Goal: Use online tool/utility

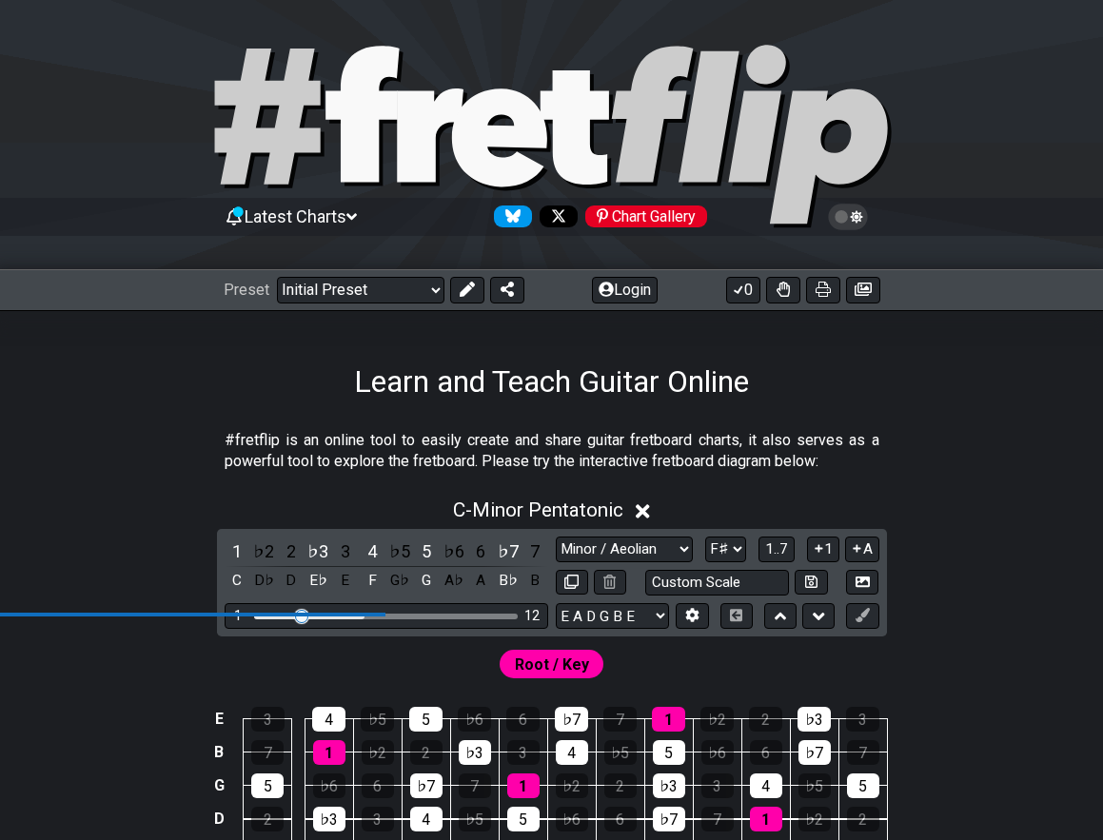
select select "Minor / Aeolian"
select select "F#"
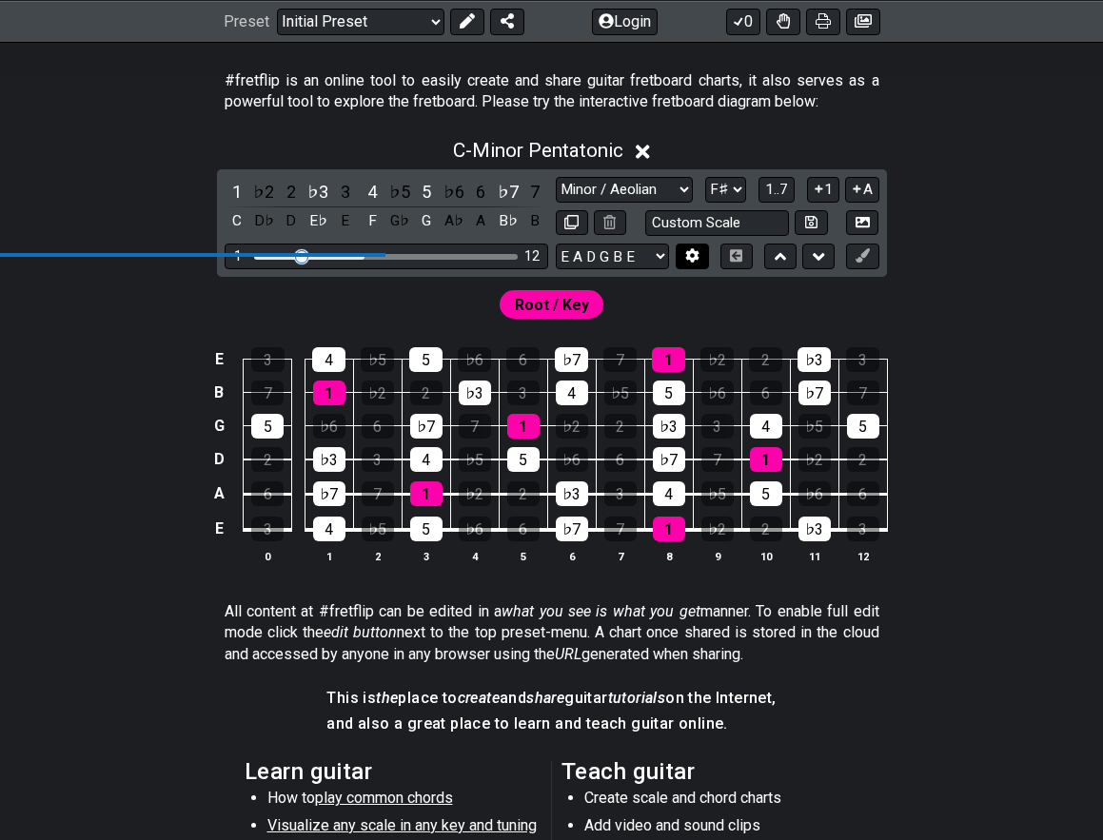
click at [697, 260] on icon at bounding box center [692, 256] width 13 height 14
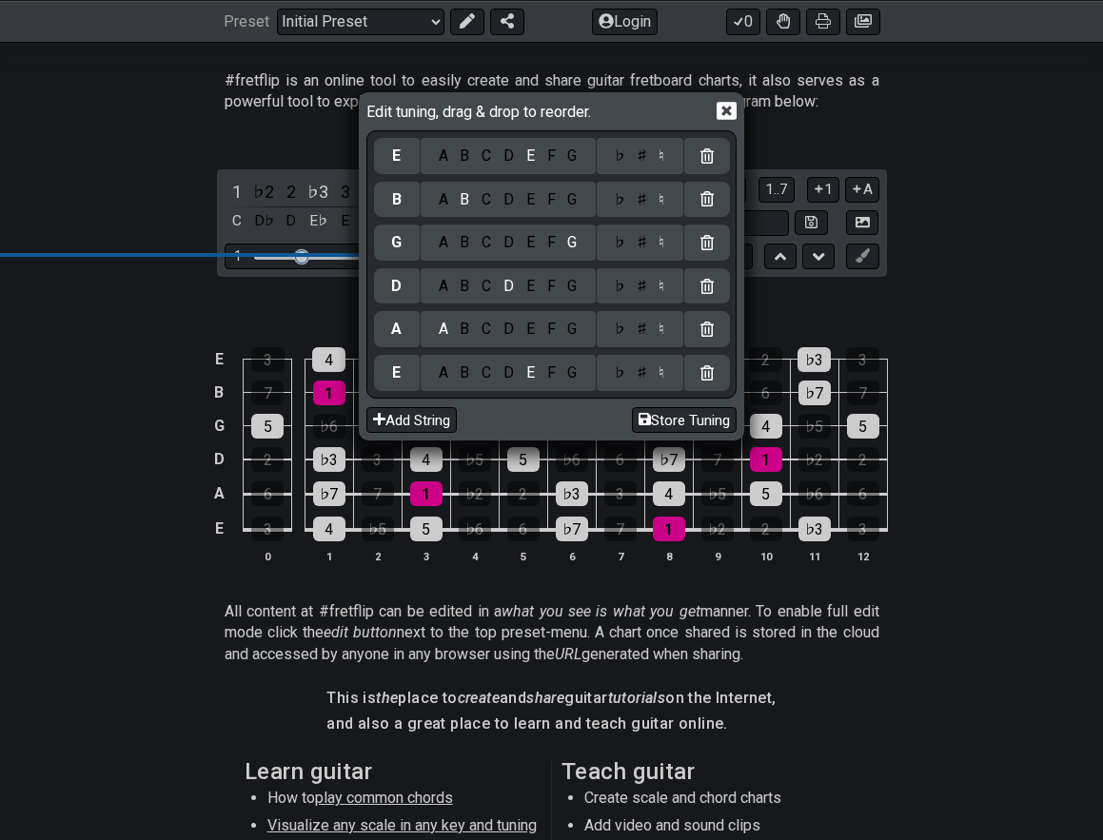
click at [509, 380] on div "D" at bounding box center [509, 372] width 23 height 21
select select "Minor Pentatonic"
select select "C"
click at [521, 288] on div "E" at bounding box center [529, 286] width 21 height 21
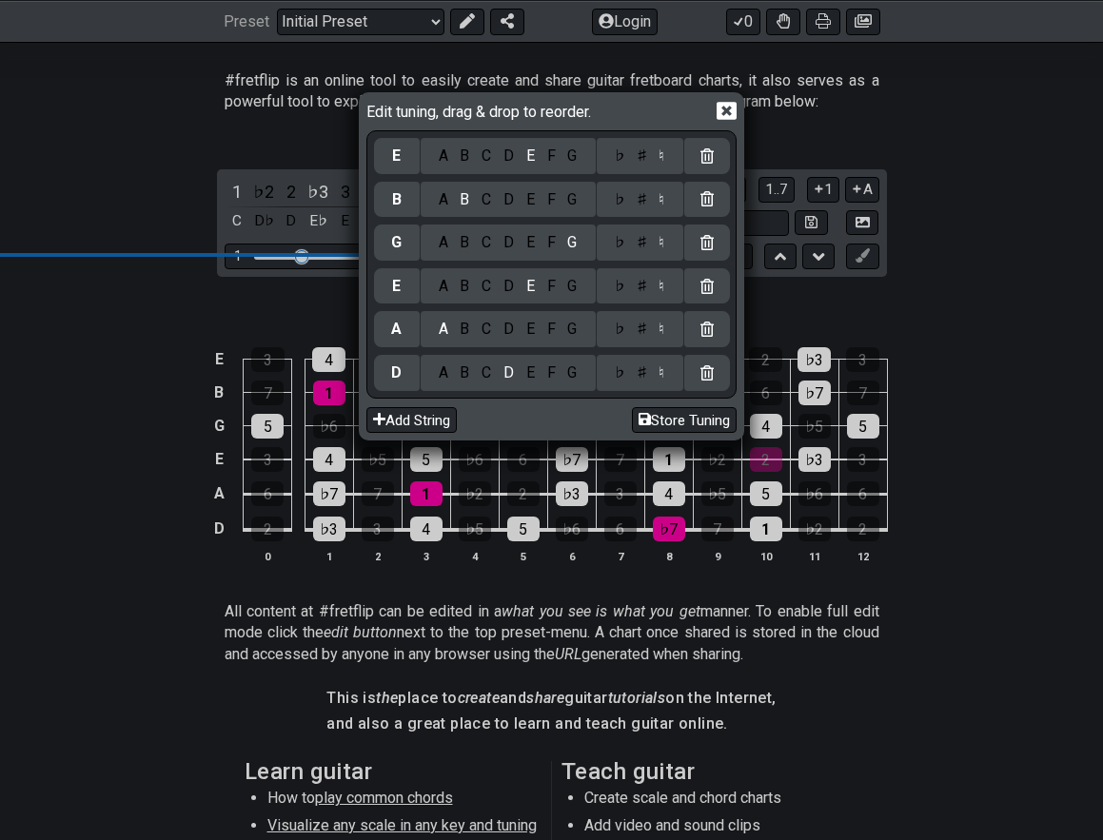
click at [440, 243] on div "A" at bounding box center [443, 242] width 22 height 21
drag, startPoint x: 485, startPoint y: 208, endPoint x: 498, endPoint y: 209, distance: 12.4
click at [485, 207] on div "C" at bounding box center [487, 199] width 22 height 21
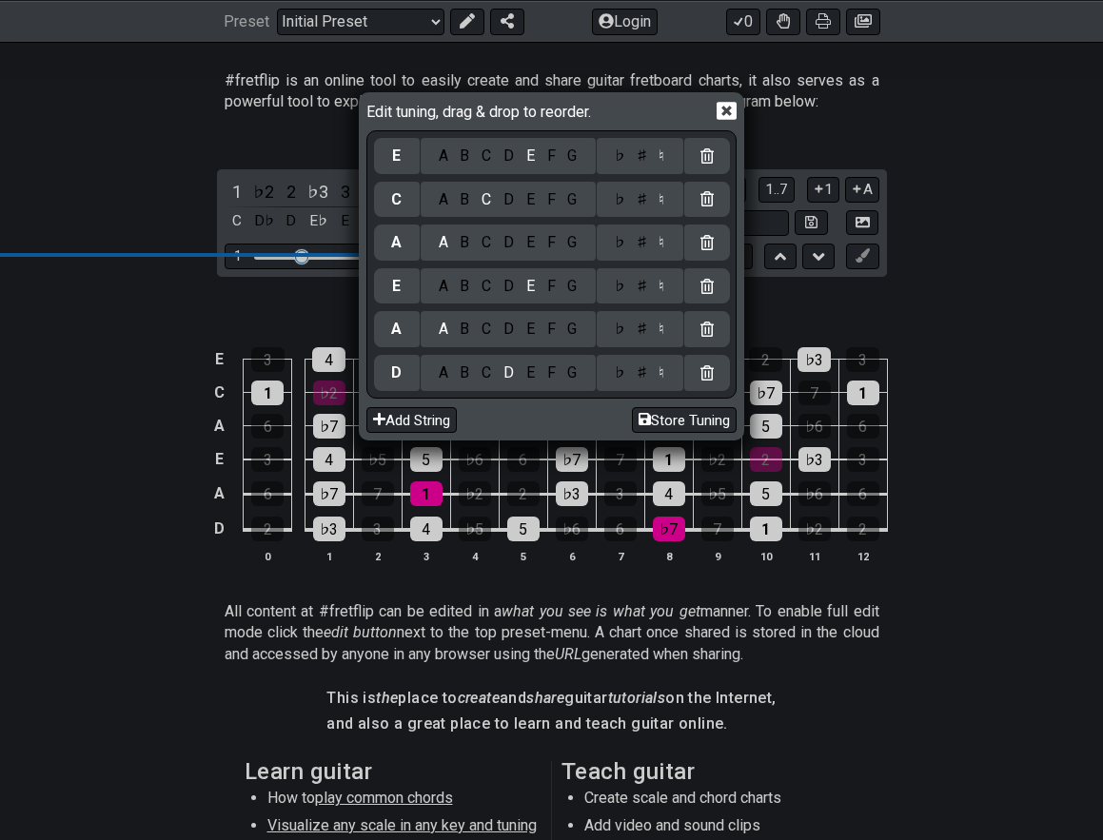
click at [633, 206] on div "♯" at bounding box center [641, 199] width 23 height 21
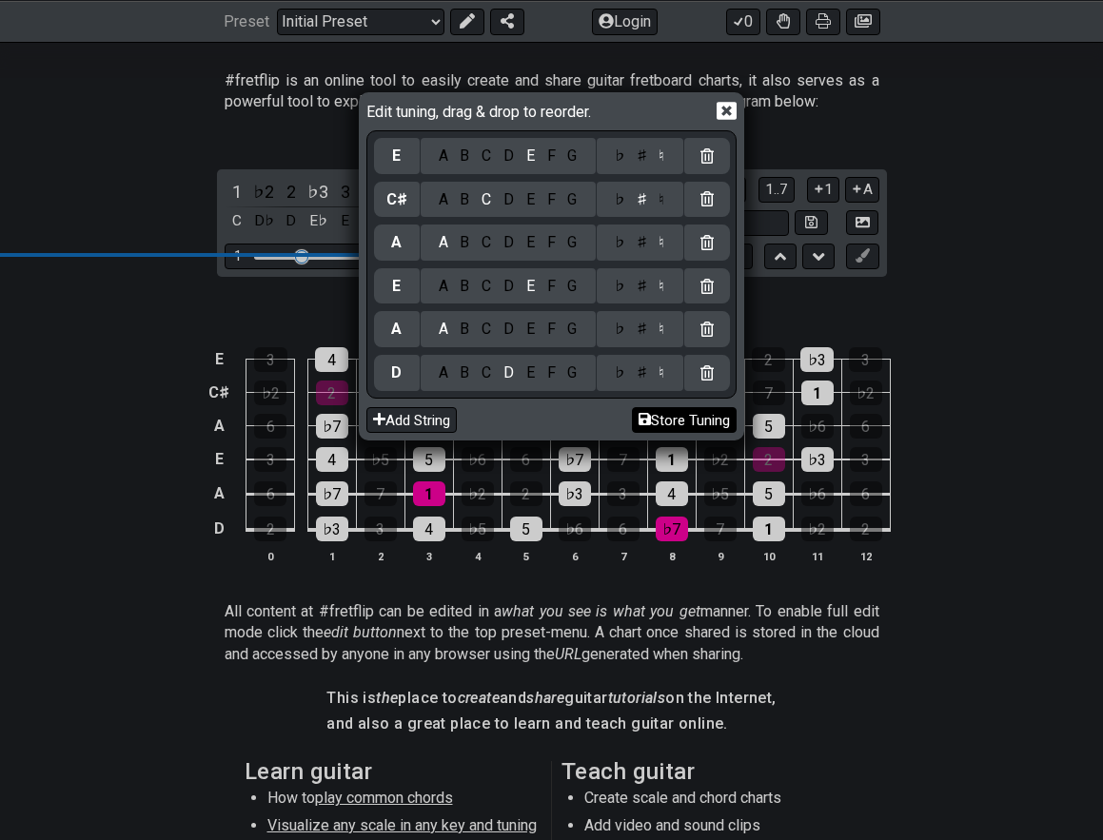
click at [691, 421] on button "Store Tuning" at bounding box center [684, 420] width 105 height 26
click at [694, 421] on button "Store Tuning" at bounding box center [684, 420] width 105 height 26
click at [728, 112] on icon at bounding box center [726, 111] width 20 height 20
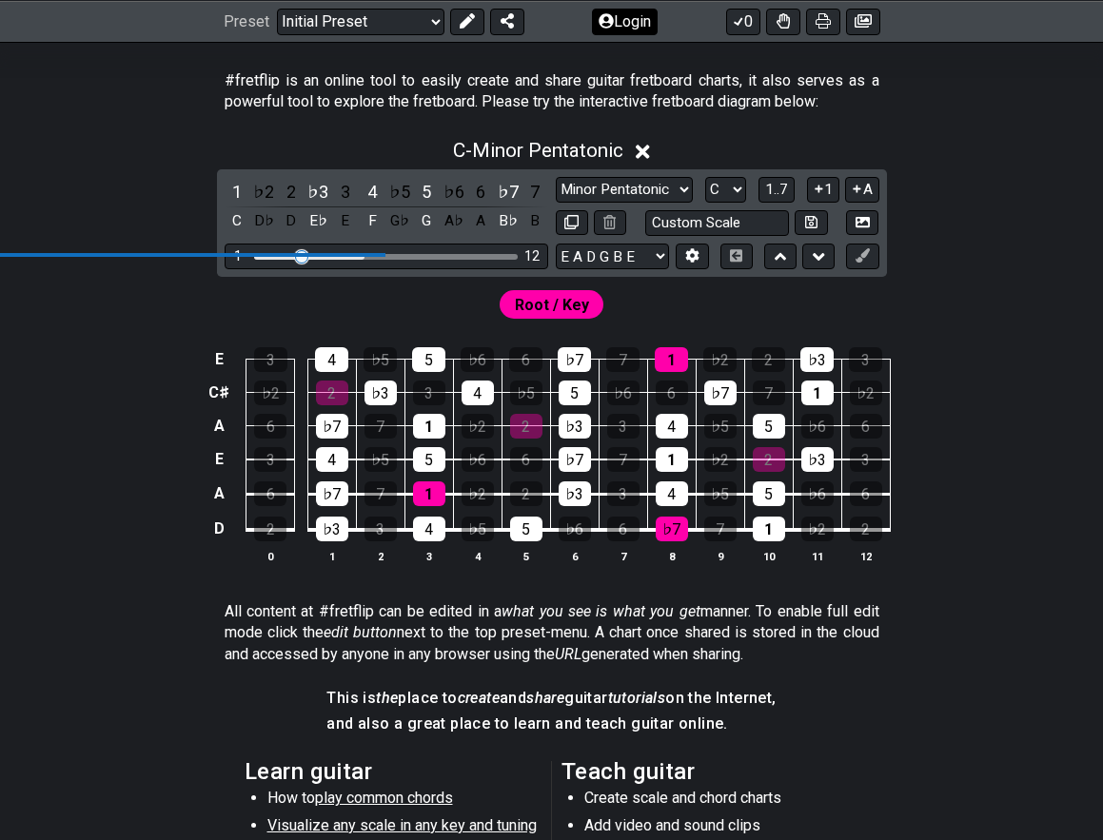
click at [640, 27] on button "Login" at bounding box center [625, 21] width 66 height 27
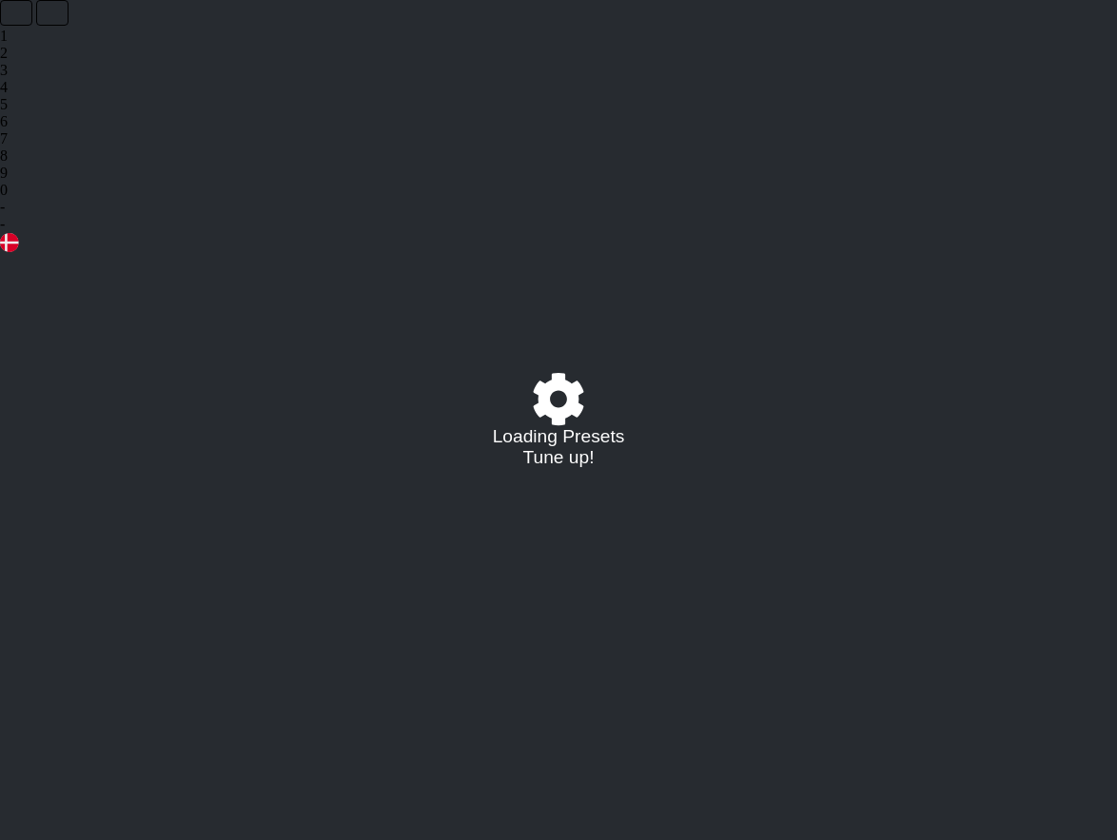
select select "C"
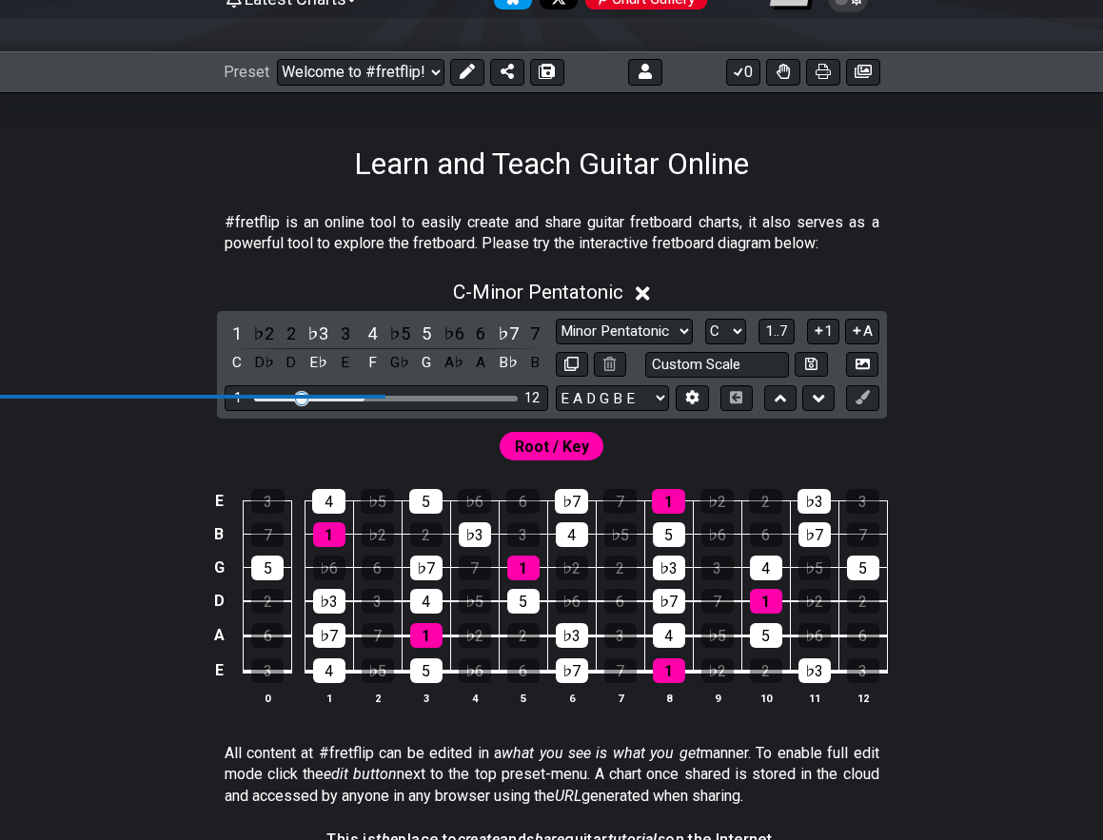
scroll to position [264, 0]
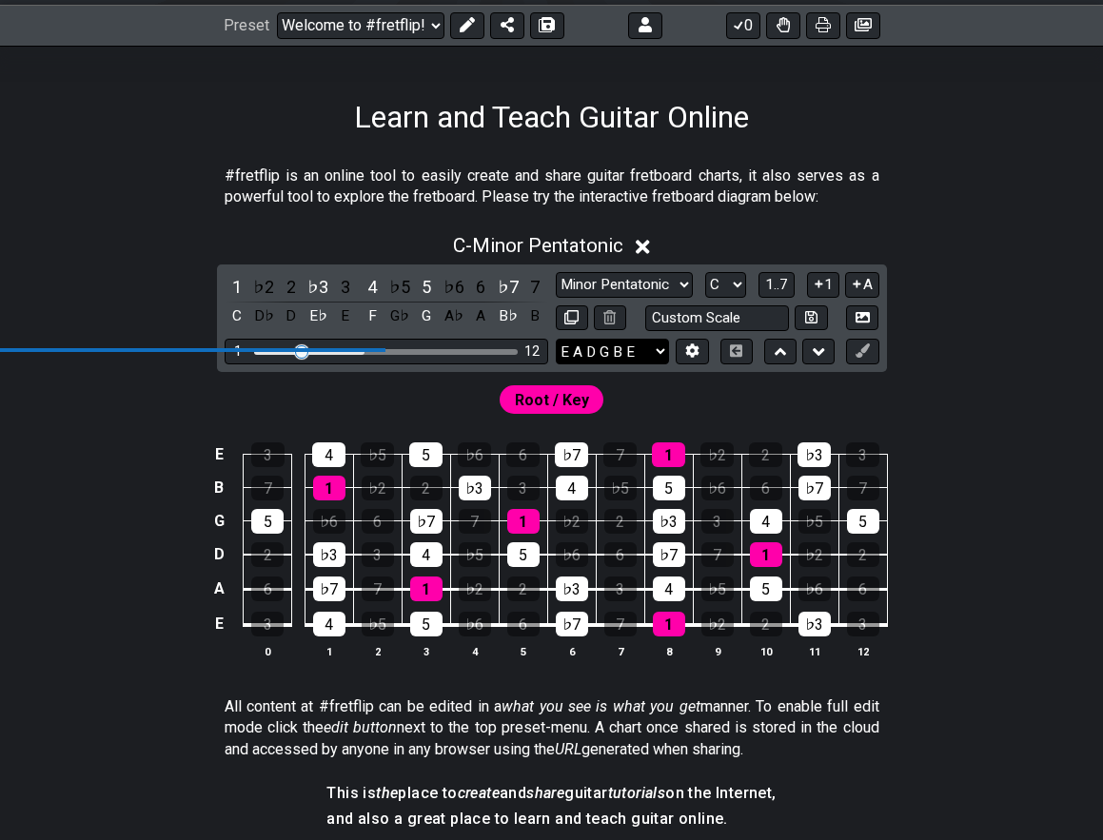
click at [652, 354] on select "E A D G B E E A D G B E E A D G B E B E A D F♯ B A D G C E A D A D G B E E♭ A♭ …" at bounding box center [612, 352] width 113 height 26
click at [685, 357] on icon at bounding box center [692, 350] width 14 height 14
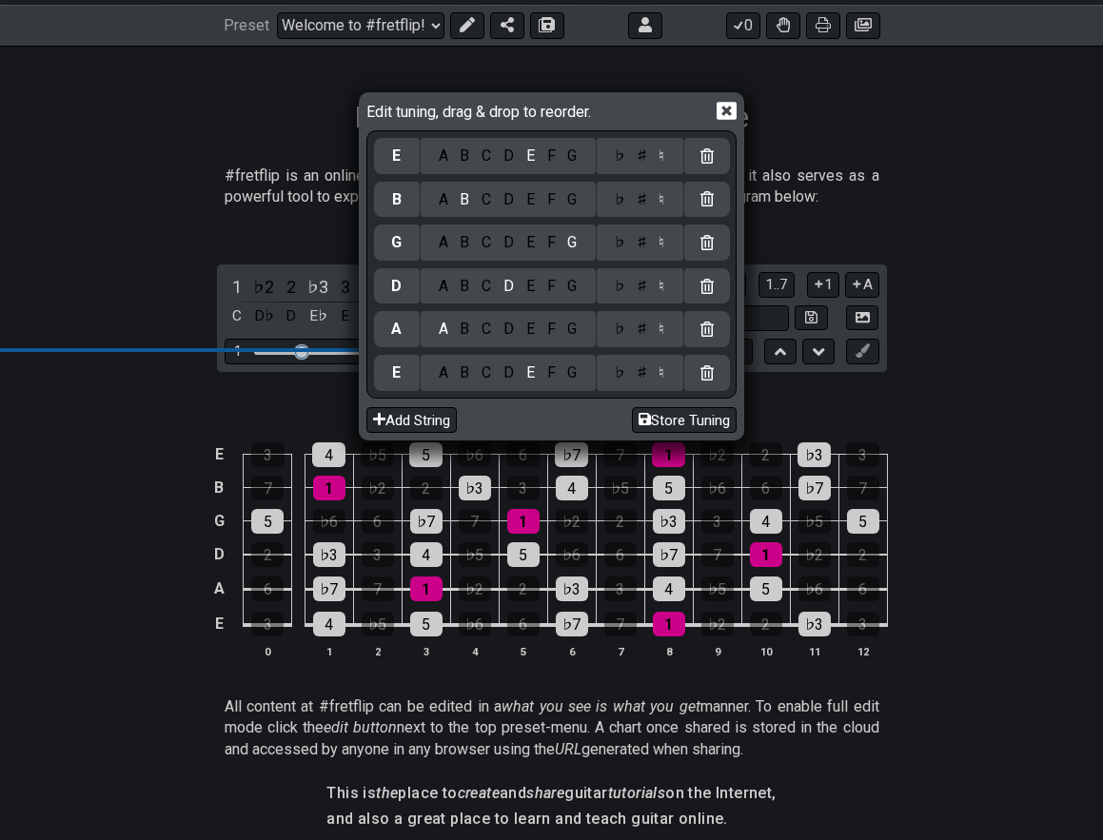
click at [683, 357] on div "♭ ♯ ♮" at bounding box center [640, 373] width 87 height 36
click at [636, 195] on div "♯" at bounding box center [641, 199] width 23 height 21
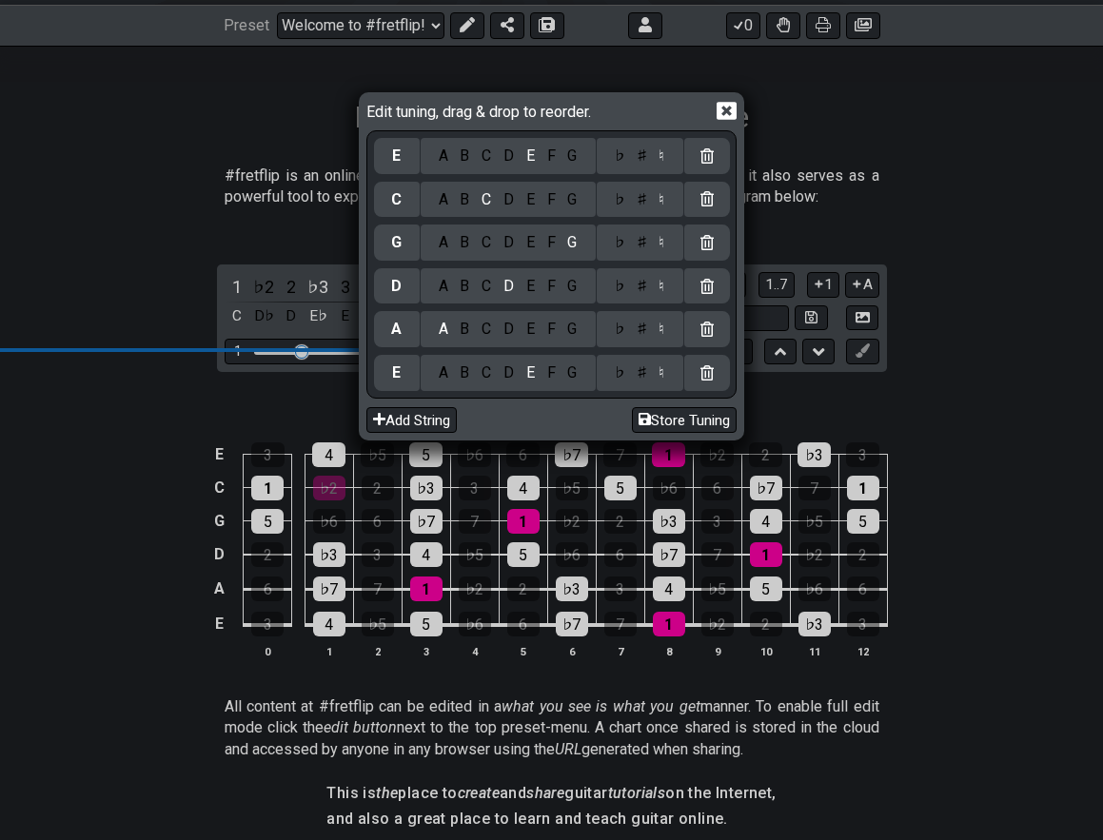
click at [638, 198] on div "♯" at bounding box center [641, 199] width 23 height 21
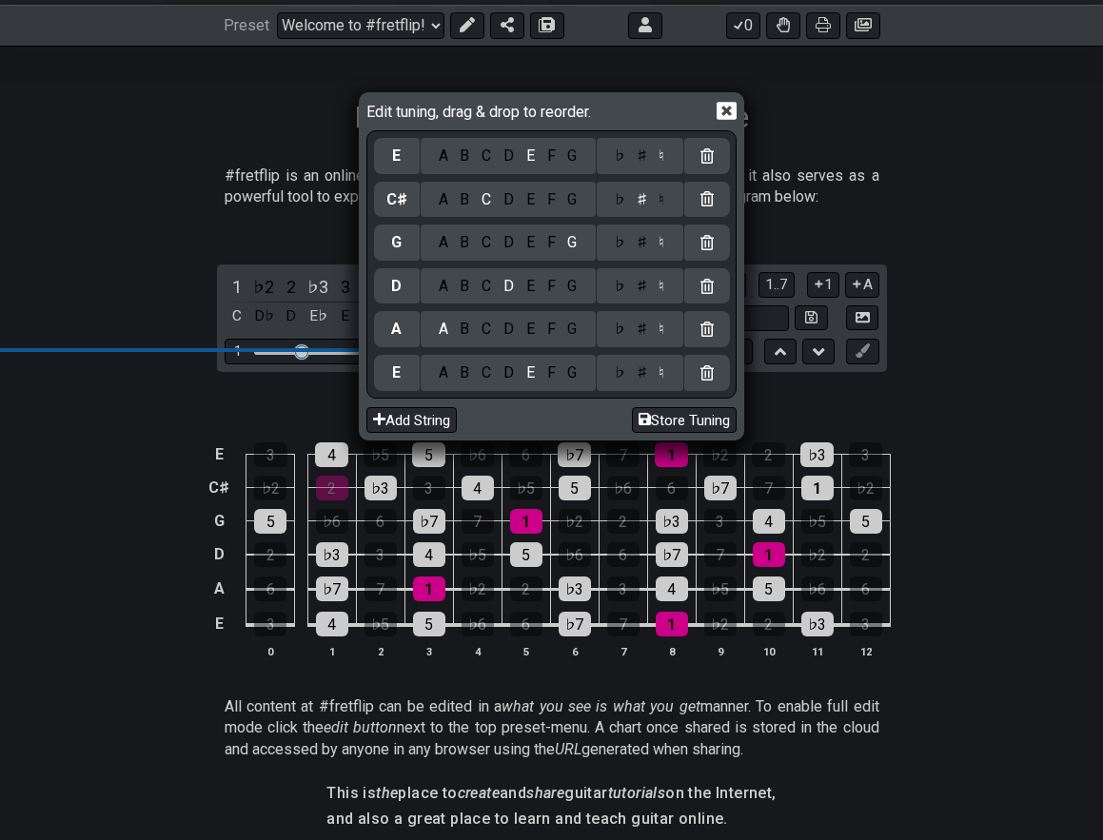
click at [506, 375] on div "D" at bounding box center [509, 372] width 23 height 21
click at [525, 284] on div "E" at bounding box center [529, 286] width 21 height 21
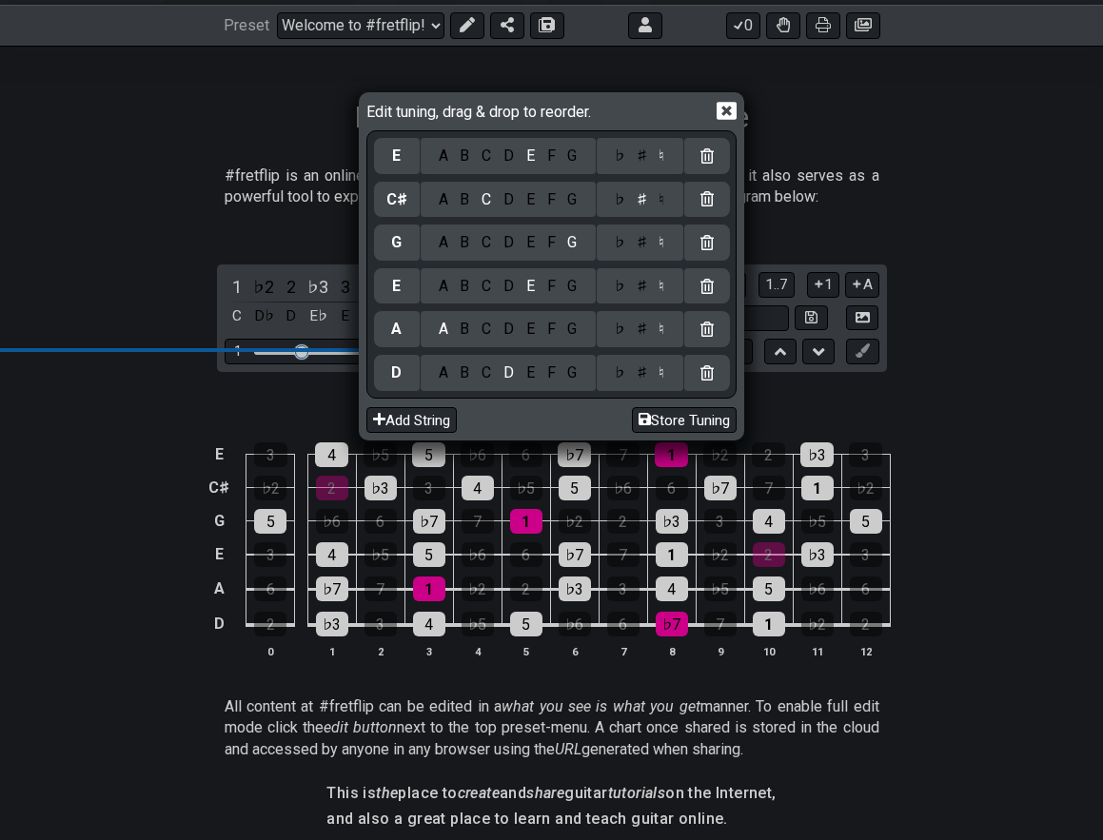
click at [440, 245] on div "A" at bounding box center [443, 242] width 22 height 21
click at [675, 426] on button "Store Tuning" at bounding box center [684, 420] width 105 height 26
click at [675, 425] on button "Store Tuning" at bounding box center [684, 420] width 105 height 26
click at [731, 115] on icon at bounding box center [726, 111] width 20 height 18
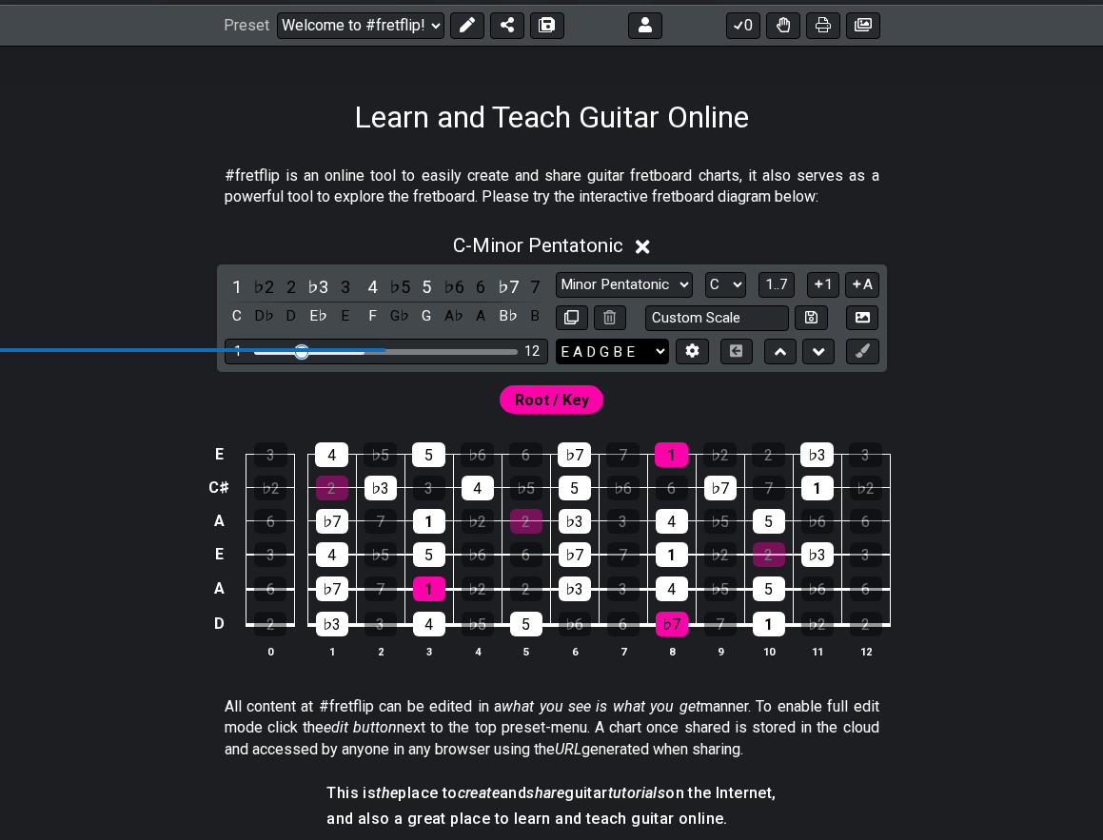
click at [637, 343] on select "E A D G B E D A E A C♯ E E A D G B E B E A D F♯ B A D G C E A D A D G B E E♭ A♭…" at bounding box center [612, 352] width 113 height 26
select select "D A E A C# E"
click at [712, 288] on select "A♭ A A♯ B♭ B C C♯ D♭ D D♯ E♭ E F F♯ G♭ G G♯" at bounding box center [725, 285] width 41 height 26
select select "F#"
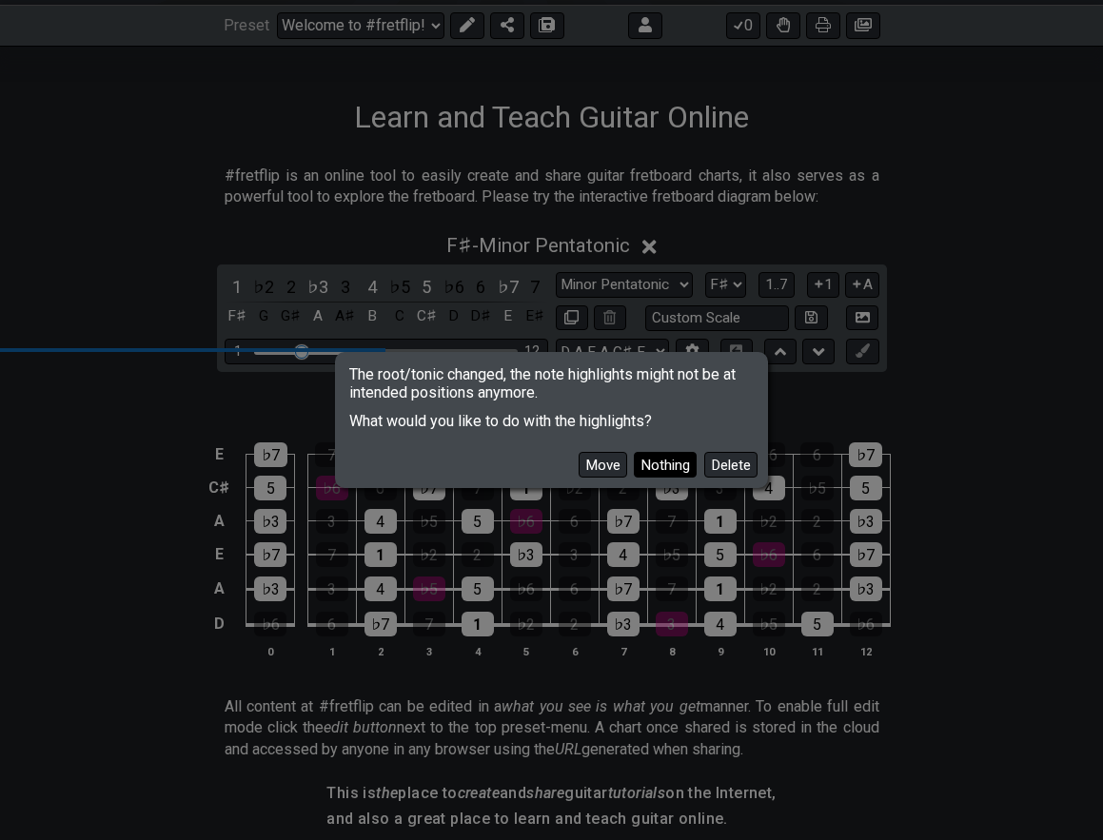
click at [660, 468] on button "Nothing" at bounding box center [665, 465] width 63 height 26
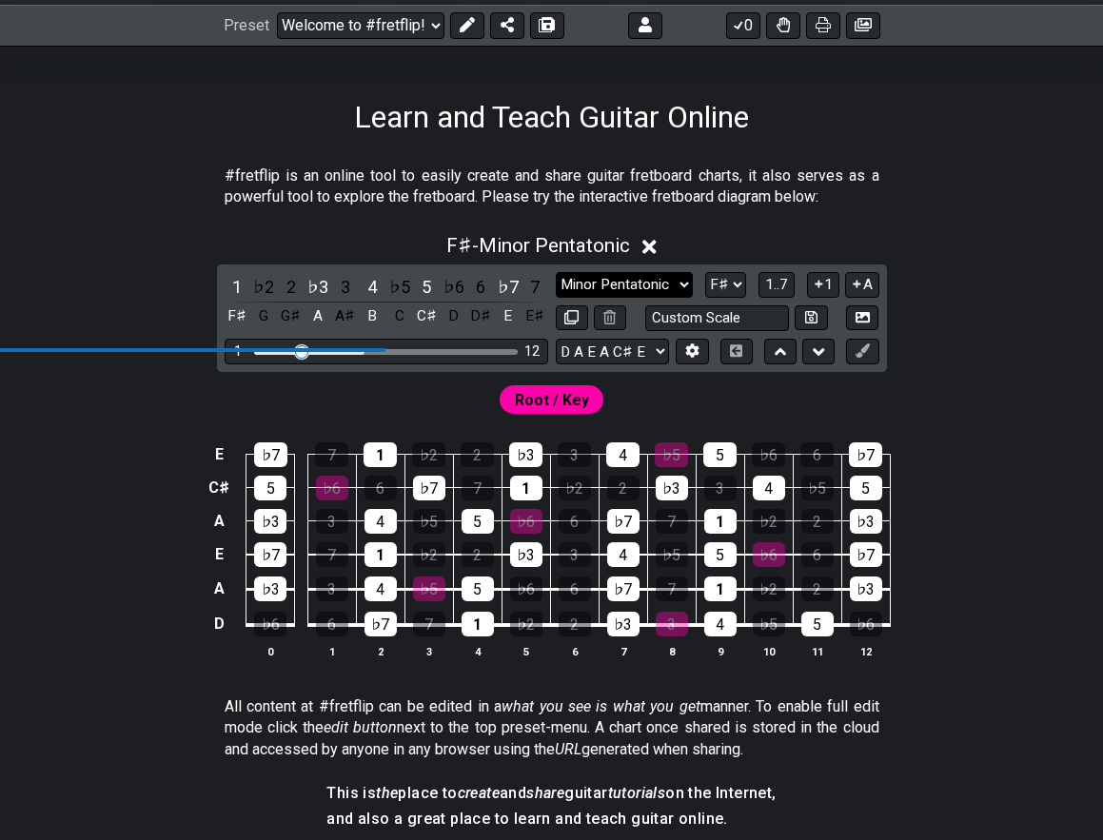
click at [658, 284] on select "Minor Pentatonic Click to edit Minor Pentatonic Major Pentatonic Minor Blues Ma…" at bounding box center [624, 285] width 137 height 26
select select "Minor / Aeolian"
